Goal: Check status: Check status

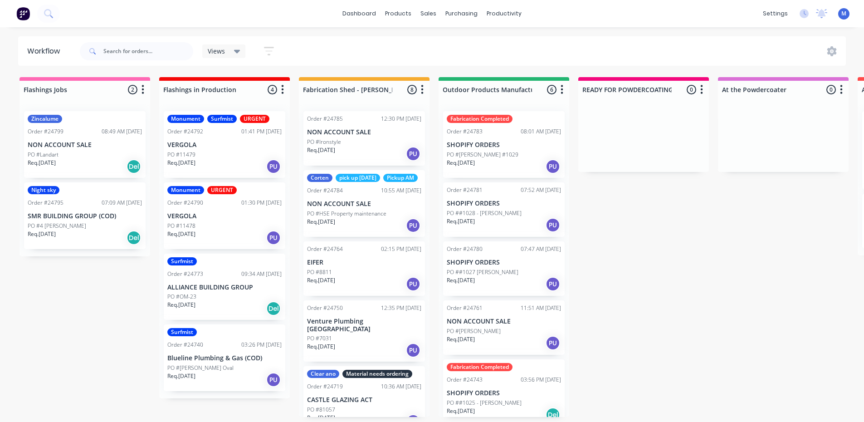
click at [92, 228] on div "PO #4 [PERSON_NAME]" at bounding box center [85, 226] width 114 height 8
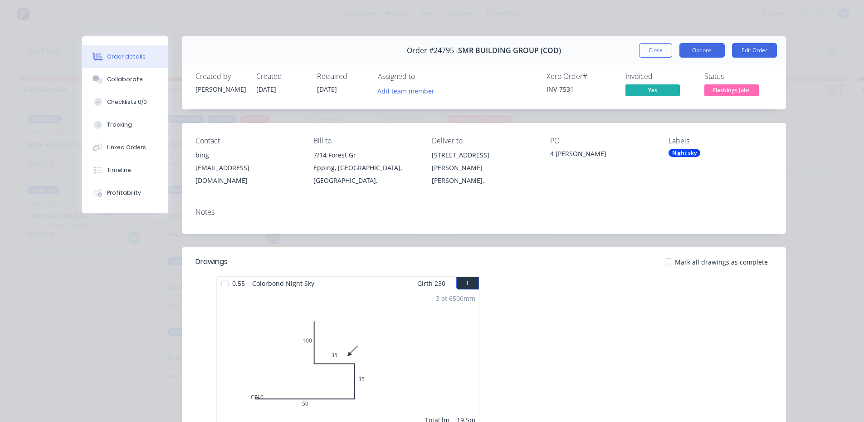
click at [693, 51] on button "Options" at bounding box center [701, 50] width 45 height 15
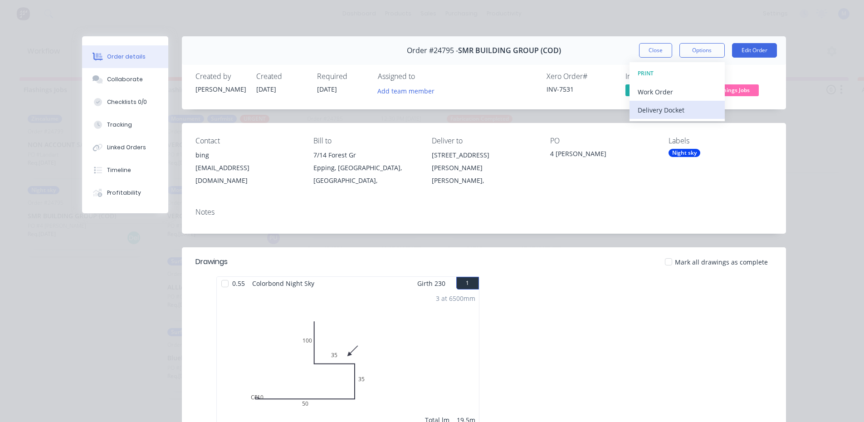
click at [679, 109] on div "Delivery Docket" at bounding box center [676, 109] width 79 height 13
click at [679, 109] on div "Standard" at bounding box center [676, 109] width 79 height 13
click at [656, 47] on button "Close" at bounding box center [655, 50] width 33 height 15
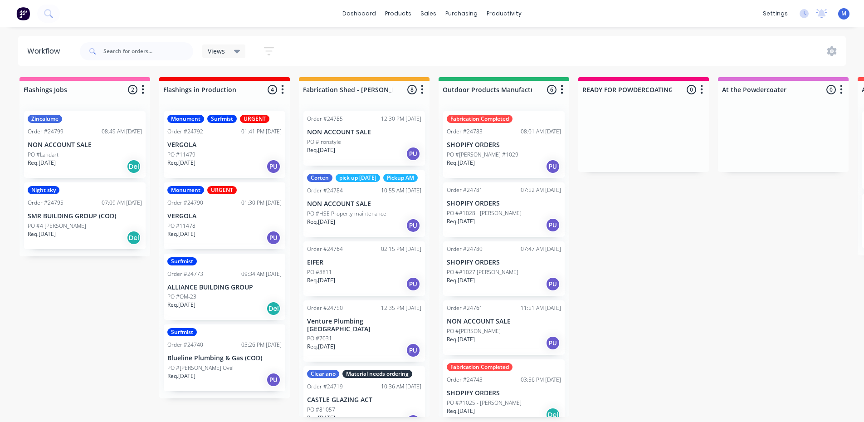
click at [62, 162] on div "Req. 02/09/25 Del" at bounding box center [85, 166] width 114 height 15
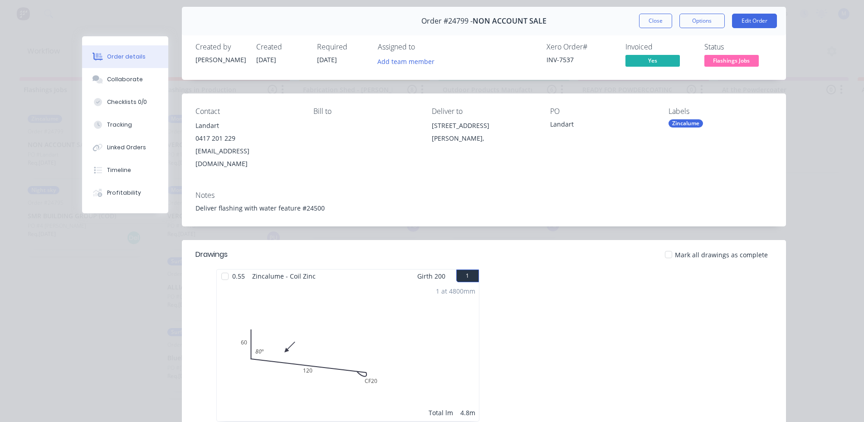
scroll to position [45, 0]
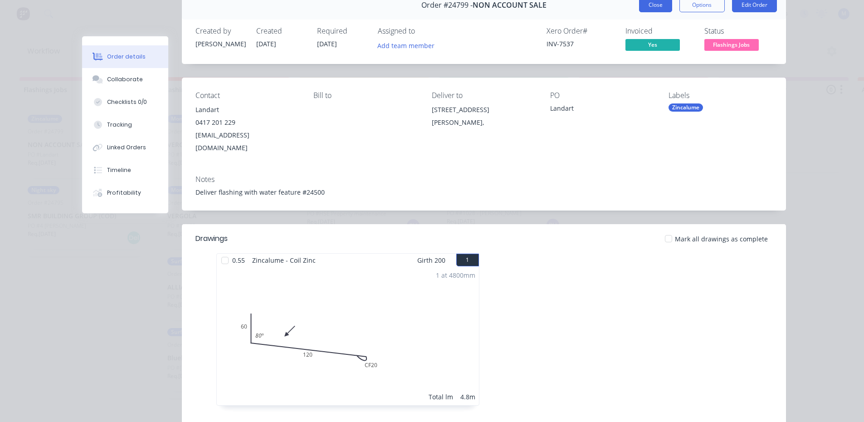
click at [648, 5] on button "Close" at bounding box center [655, 5] width 33 height 15
